Goal: Task Accomplishment & Management: Use online tool/utility

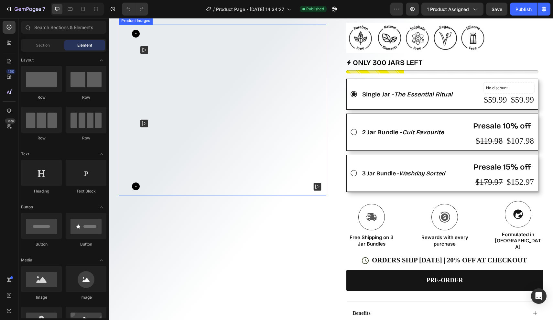
scroll to position [170, 0]
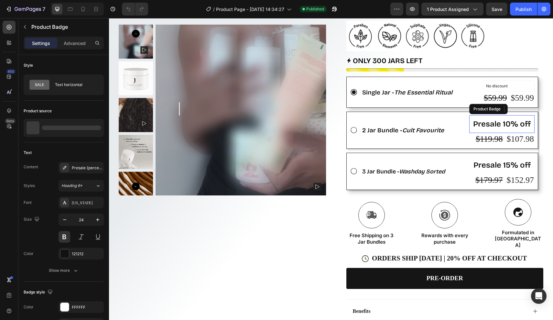
click at [502, 131] on pre "Presale 10% off" at bounding box center [501, 124] width 65 height 18
click at [497, 130] on pre "Presale 10% off" at bounding box center [501, 124] width 65 height 18
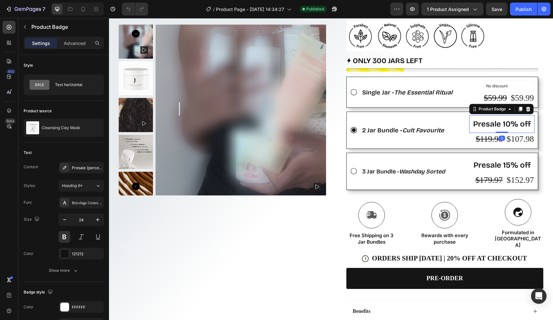
click at [499, 130] on pre "Presale 10% off" at bounding box center [501, 124] width 65 height 18
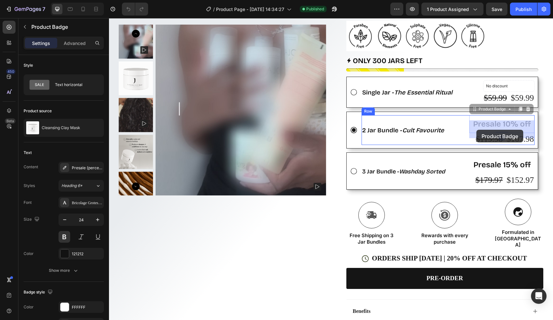
drag, startPoint x: 499, startPoint y: 130, endPoint x: 476, endPoint y: 130, distance: 22.9
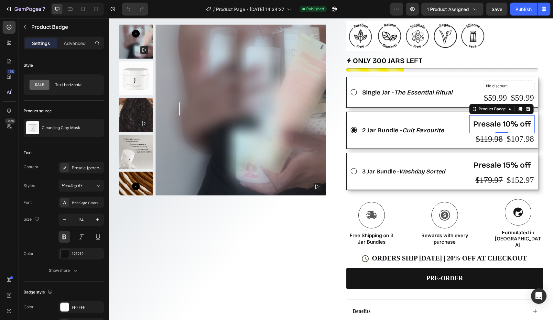
click at [479, 130] on pre "Presale 10% off" at bounding box center [501, 124] width 65 height 18
click at [86, 168] on div "Presale {percent_discount} off" at bounding box center [87, 168] width 30 height 6
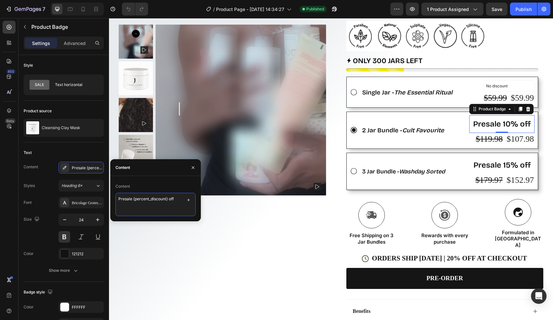
drag, startPoint x: 133, startPoint y: 199, endPoint x: 112, endPoint y: 199, distance: 21.3
click at [112, 199] on div "Content Presale {percent_discount} off" at bounding box center [155, 198] width 90 height 35
click at [171, 199] on textarea "Save {percent_discount} off" at bounding box center [155, 204] width 80 height 23
type textarea "Save {percent_discount}"
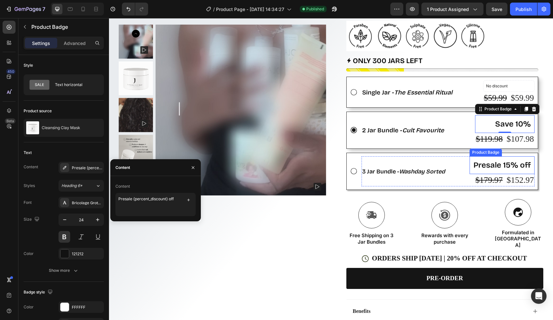
click at [500, 169] on pre "Presale 15% off" at bounding box center [501, 165] width 65 height 18
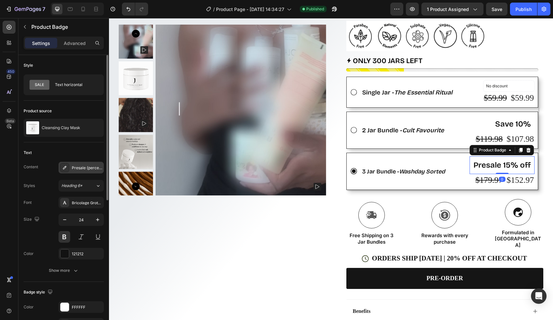
click at [87, 165] on div "Presale {percent_discount} off" at bounding box center [87, 168] width 30 height 6
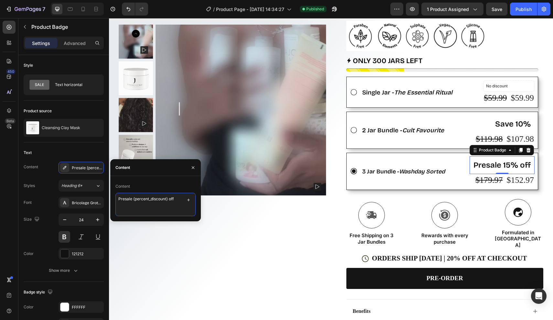
drag, startPoint x: 132, startPoint y: 198, endPoint x: 1, endPoint y: 180, distance: 131.8
click at [104, 198] on div "450 Beta Sections(18) Elements(84) Section Element Hero Section Product Detail …" at bounding box center [54, 168] width 109 height 301
click at [170, 195] on textarea "Save {percent_discount} off" at bounding box center [155, 204] width 80 height 23
click at [171, 201] on textarea "Save {percent_discount} off" at bounding box center [155, 204] width 80 height 23
type textarea "Save {percent_discount}"
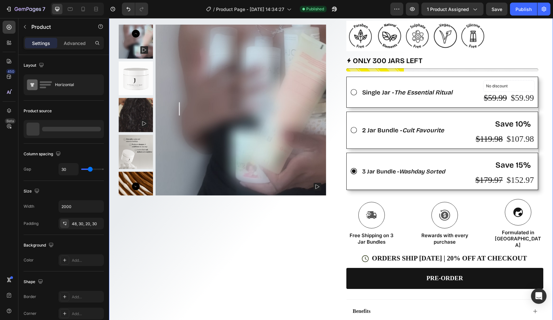
click at [315, 242] on div "Product Images Row" at bounding box center [222, 130] width 207 height 481
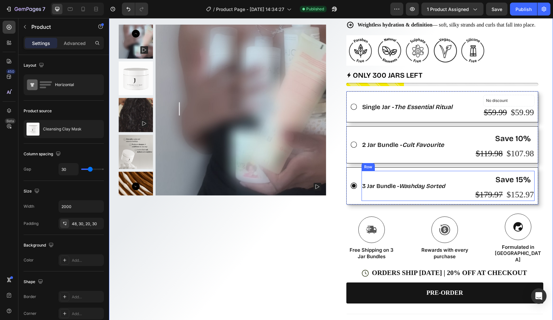
scroll to position [153, 0]
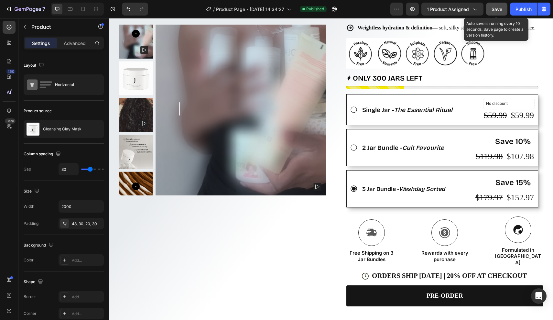
click at [494, 6] on span "Save" at bounding box center [496, 8] width 11 height 5
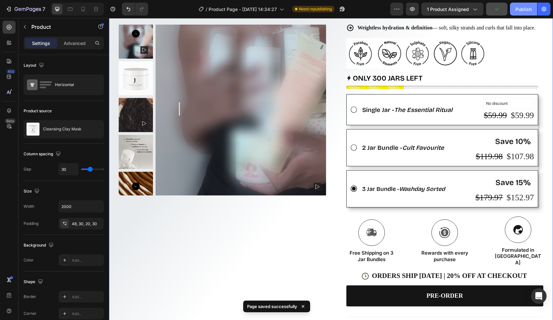
click at [517, 9] on div "Publish" at bounding box center [523, 9] width 16 height 7
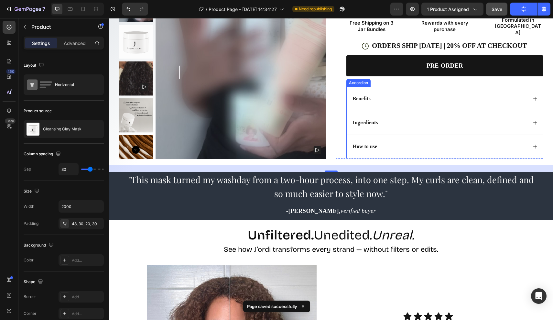
scroll to position [393, 0]
